Goal: Register for event/course

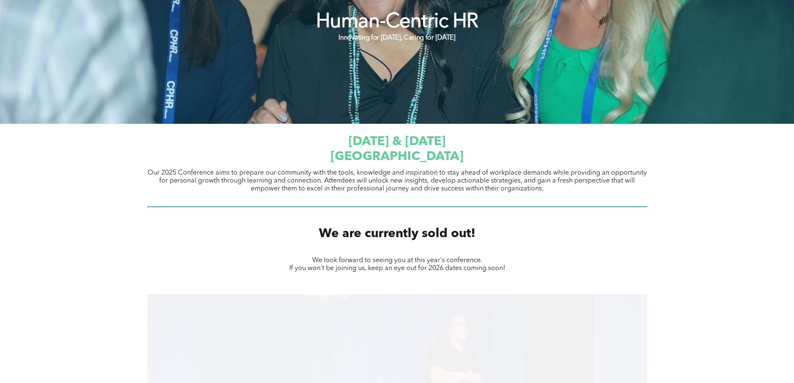
scroll to position [208, 0]
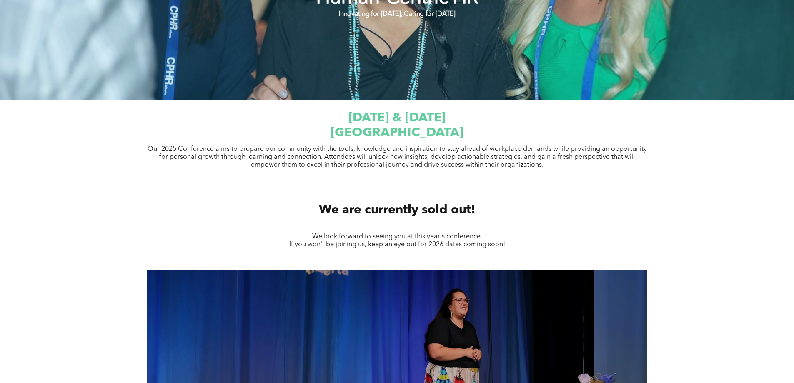
click at [399, 216] on span "We are currently sold out!" at bounding box center [397, 210] width 157 height 12
click at [367, 161] on span "Our 2025 Conference aims to prepare our community with the tools, knowledge and…" at bounding box center [396, 157] width 499 height 22
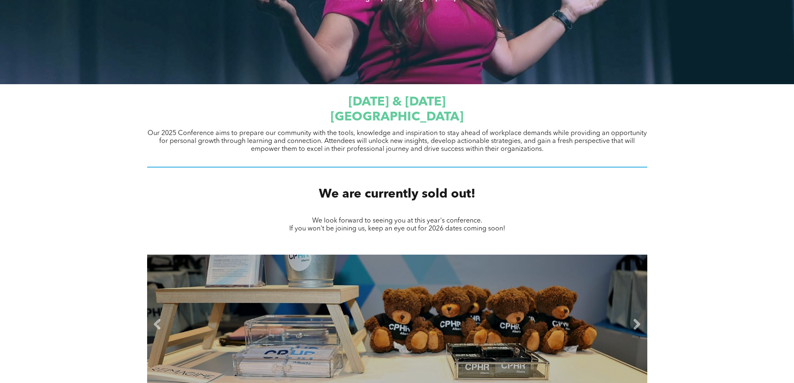
scroll to position [225, 0]
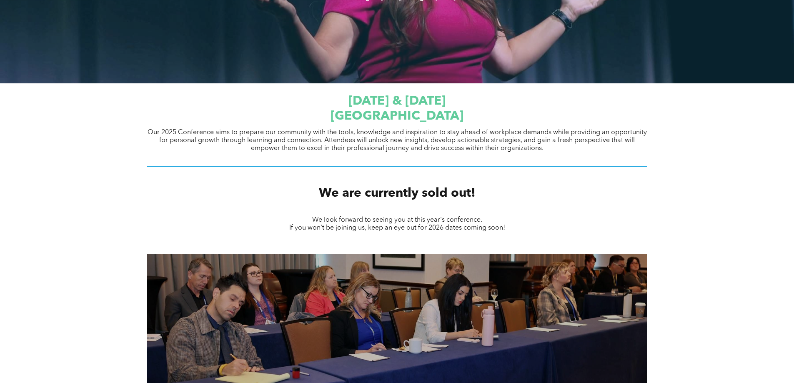
click at [738, 349] on div "Slide title Write your caption here Button Slide title Write your caption here …" at bounding box center [397, 326] width 794 height 158
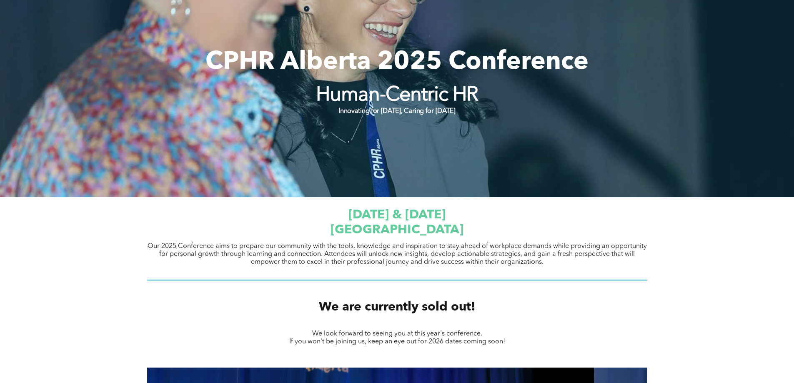
scroll to position [100, 0]
